Goal: Information Seeking & Learning: Learn about a topic

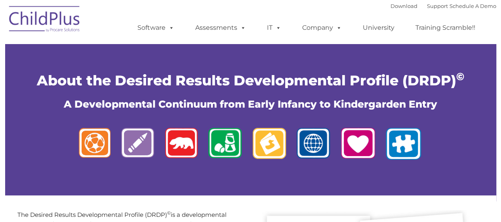
type input ""
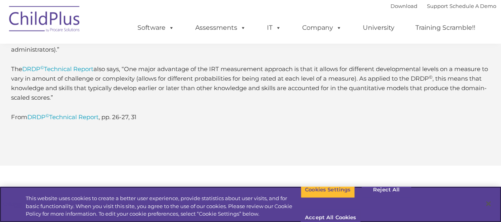
scroll to position [1360, 0]
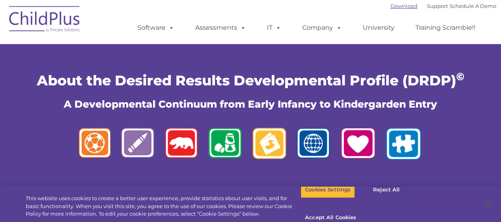
click at [391, 6] on link "Download" at bounding box center [404, 6] width 27 height 6
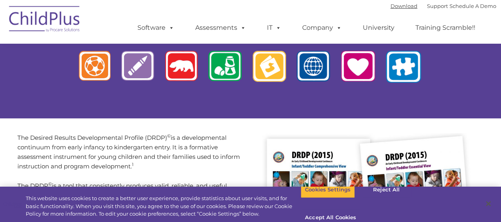
scroll to position [77, 0]
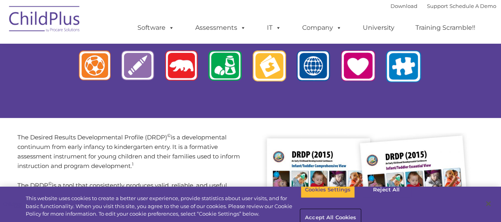
click at [361, 209] on button "Accept All Cookies" at bounding box center [331, 217] width 60 height 17
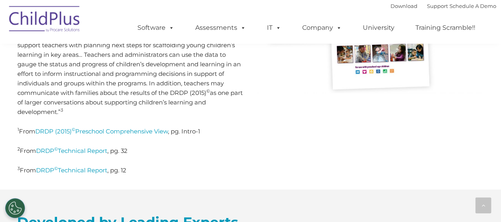
scroll to position [329, 0]
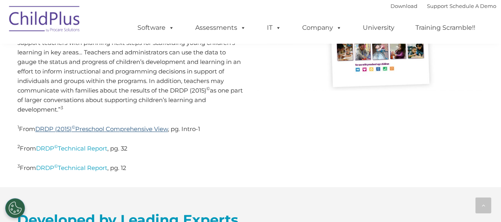
click at [159, 128] on link "DRDP (2015) © Preschool Comprehensive View" at bounding box center [101, 129] width 133 height 8
click at [242, 30] on span at bounding box center [241, 28] width 9 height 8
click at [242, 28] on span at bounding box center [241, 28] width 9 height 8
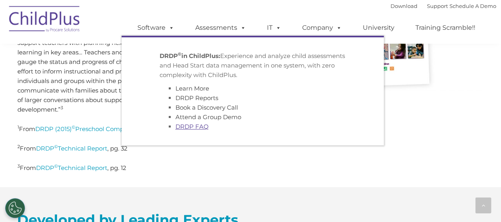
click at [194, 128] on link "DRDP FAQ" at bounding box center [192, 126] width 33 height 8
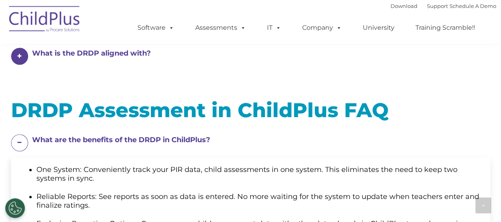
scroll to position [340, 0]
